Goal: Information Seeking & Learning: Compare options

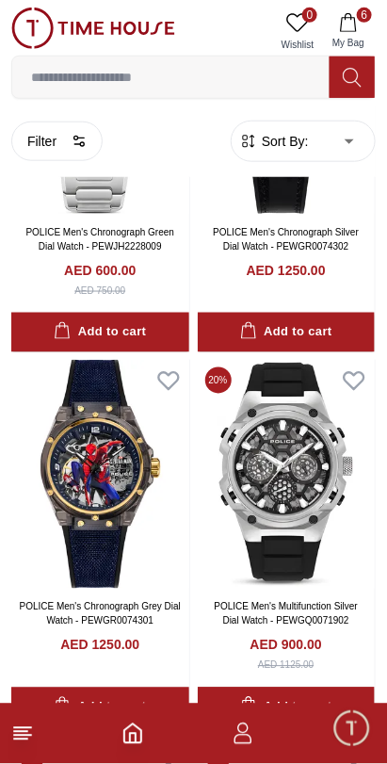
scroll to position [2852, 0]
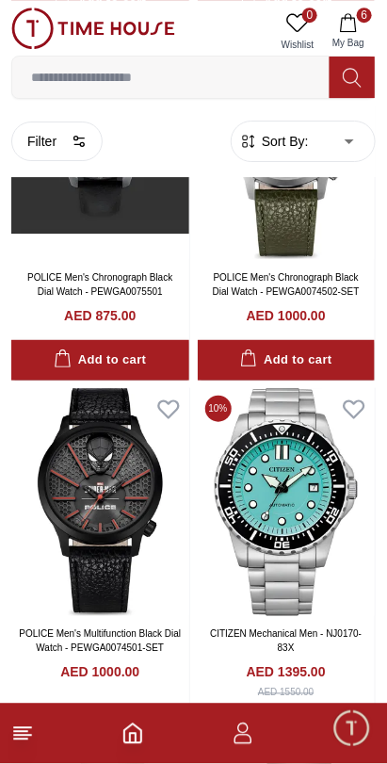
scroll to position [6179, 0]
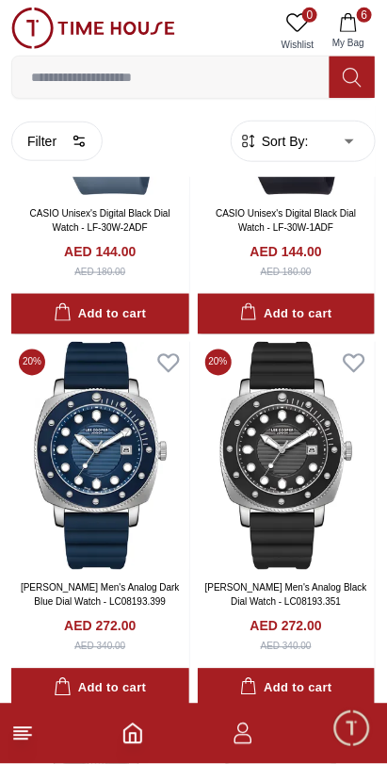
scroll to position [7349, 0]
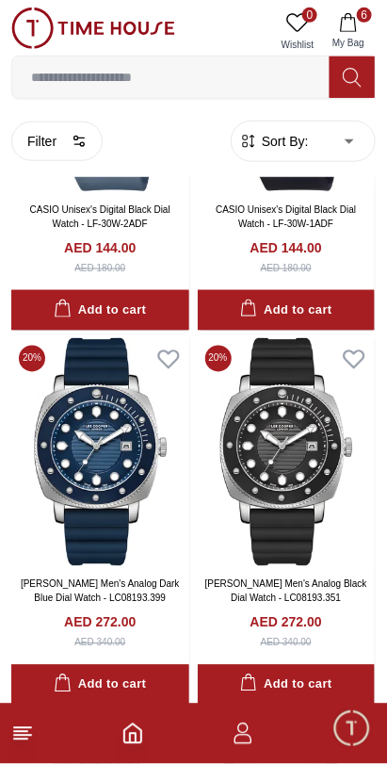
click at [362, 32] on button "6 My Bag" at bounding box center [348, 32] width 55 height 48
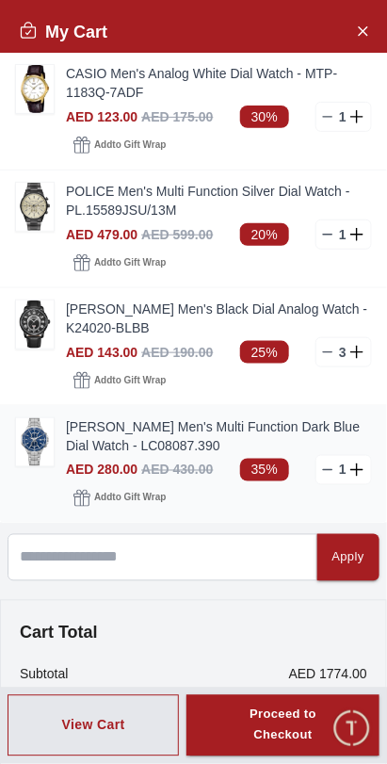
click at [31, 418] on img at bounding box center [35, 442] width 38 height 48
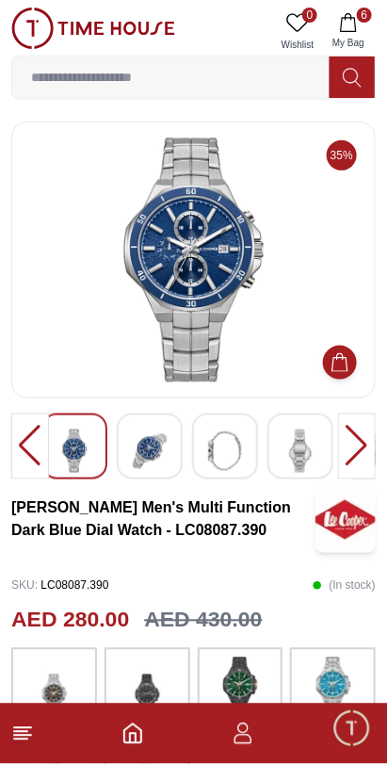
click at [255, 315] on img at bounding box center [193, 259] width 332 height 245
click at [239, 291] on img at bounding box center [193, 259] width 332 height 245
click at [243, 290] on img at bounding box center [193, 259] width 332 height 245
click at [156, 450] on img at bounding box center [150, 450] width 34 height 43
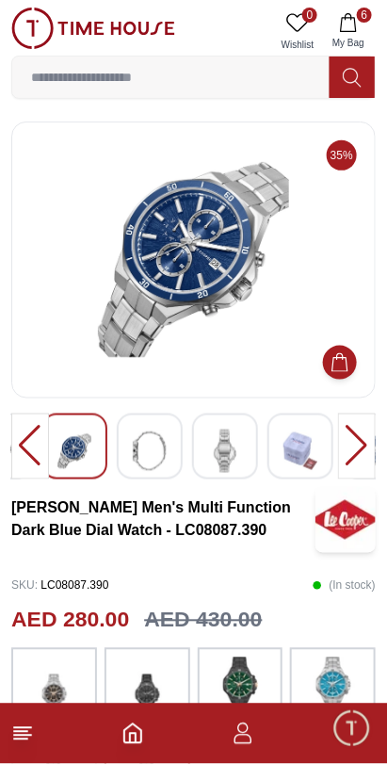
click at [156, 449] on img at bounding box center [150, 450] width 34 height 43
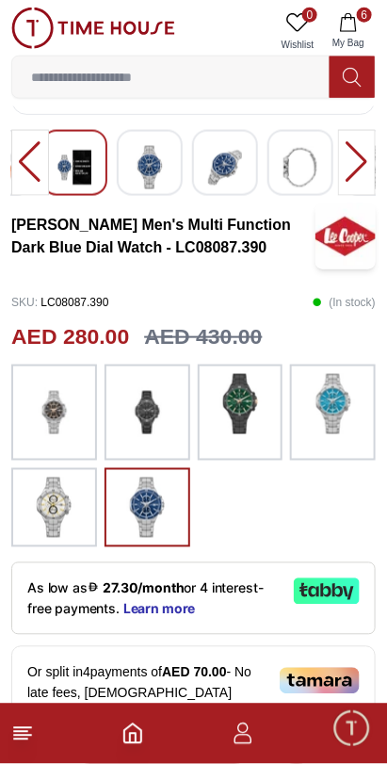
scroll to position [284, 0]
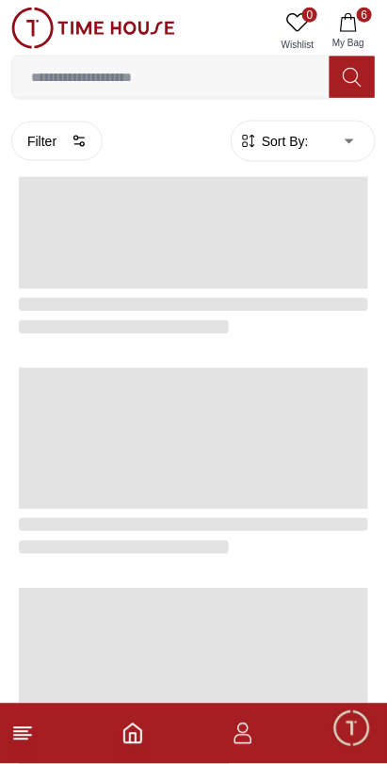
scroll to position [3108, 0]
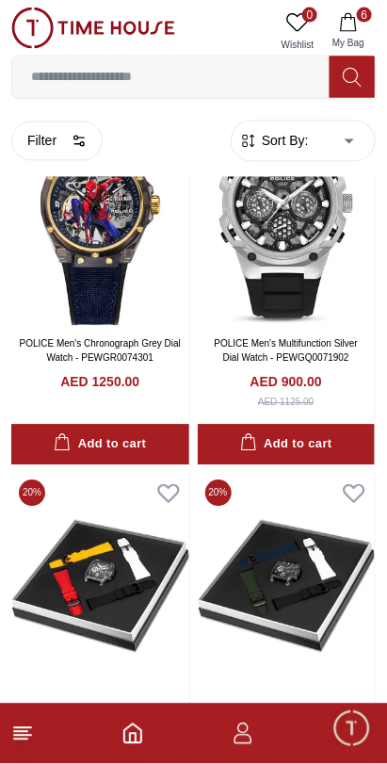
click at [361, 21] on span "6" at bounding box center [364, 15] width 15 height 15
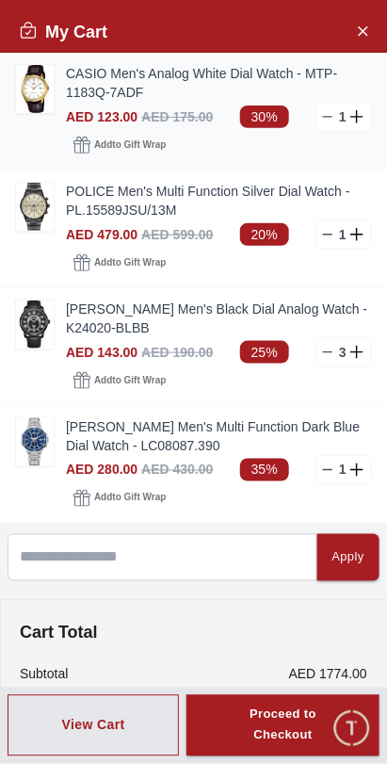
click at [327, 117] on line at bounding box center [328, 117] width 8 height 0
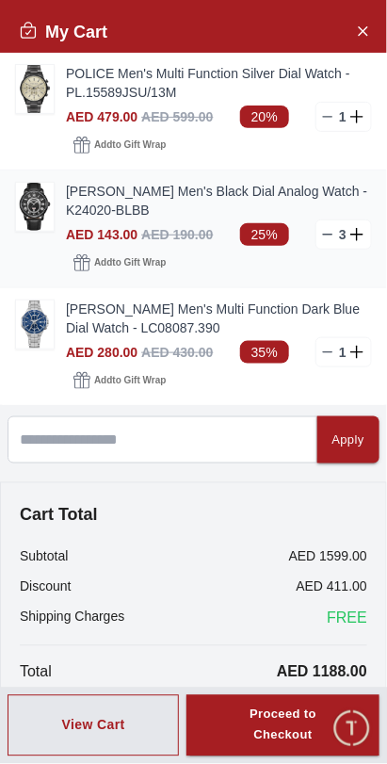
click at [328, 234] on line at bounding box center [328, 234] width 8 height 0
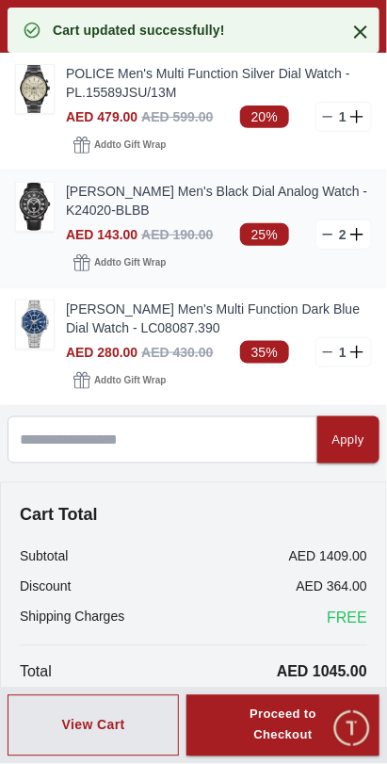
click at [327, 234] on line at bounding box center [328, 234] width 8 height 0
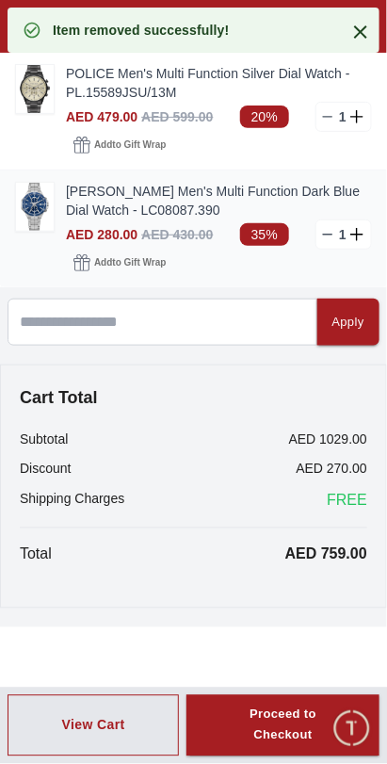
click at [325, 234] on line at bounding box center [328, 234] width 8 height 0
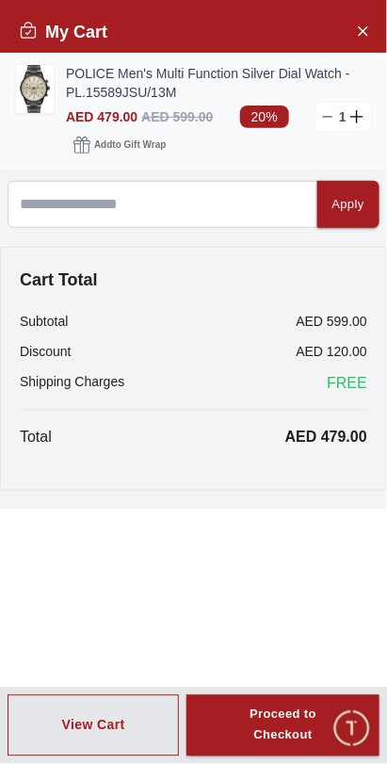
click at [33, 85] on img at bounding box center [35, 89] width 38 height 48
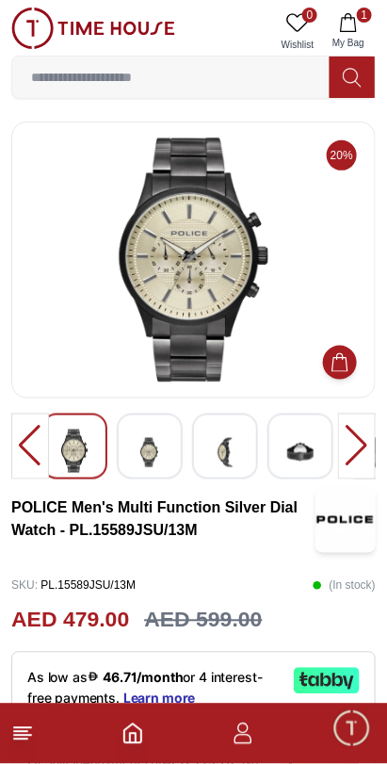
click at [161, 447] on img at bounding box center [150, 452] width 34 height 46
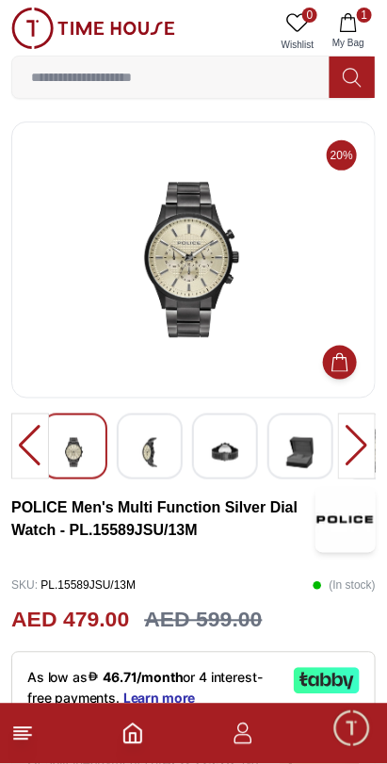
click at [169, 426] on div at bounding box center [150, 446] width 66 height 66
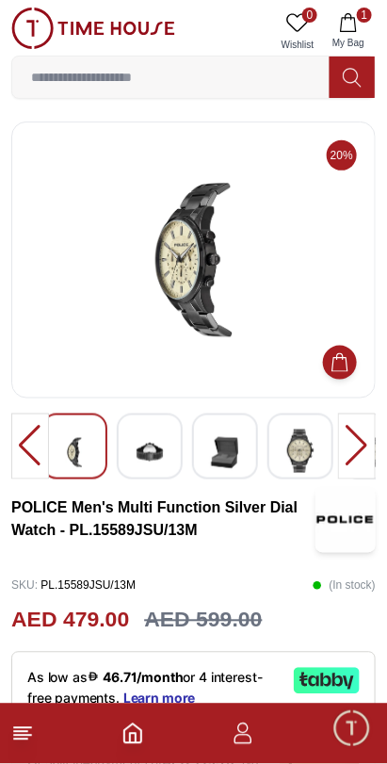
click at [145, 444] on img at bounding box center [150, 452] width 34 height 46
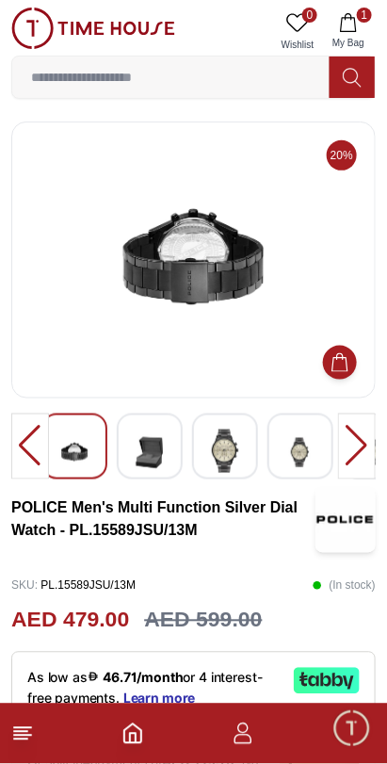
click at [141, 446] on img at bounding box center [150, 452] width 34 height 46
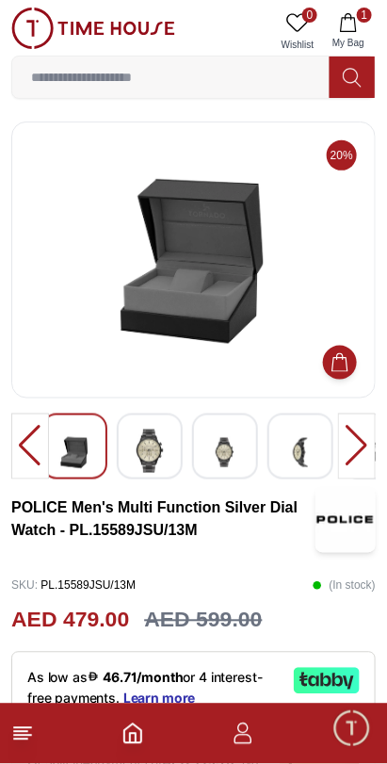
click at [150, 442] on img at bounding box center [150, 450] width 34 height 43
